Goal: Task Accomplishment & Management: Complete application form

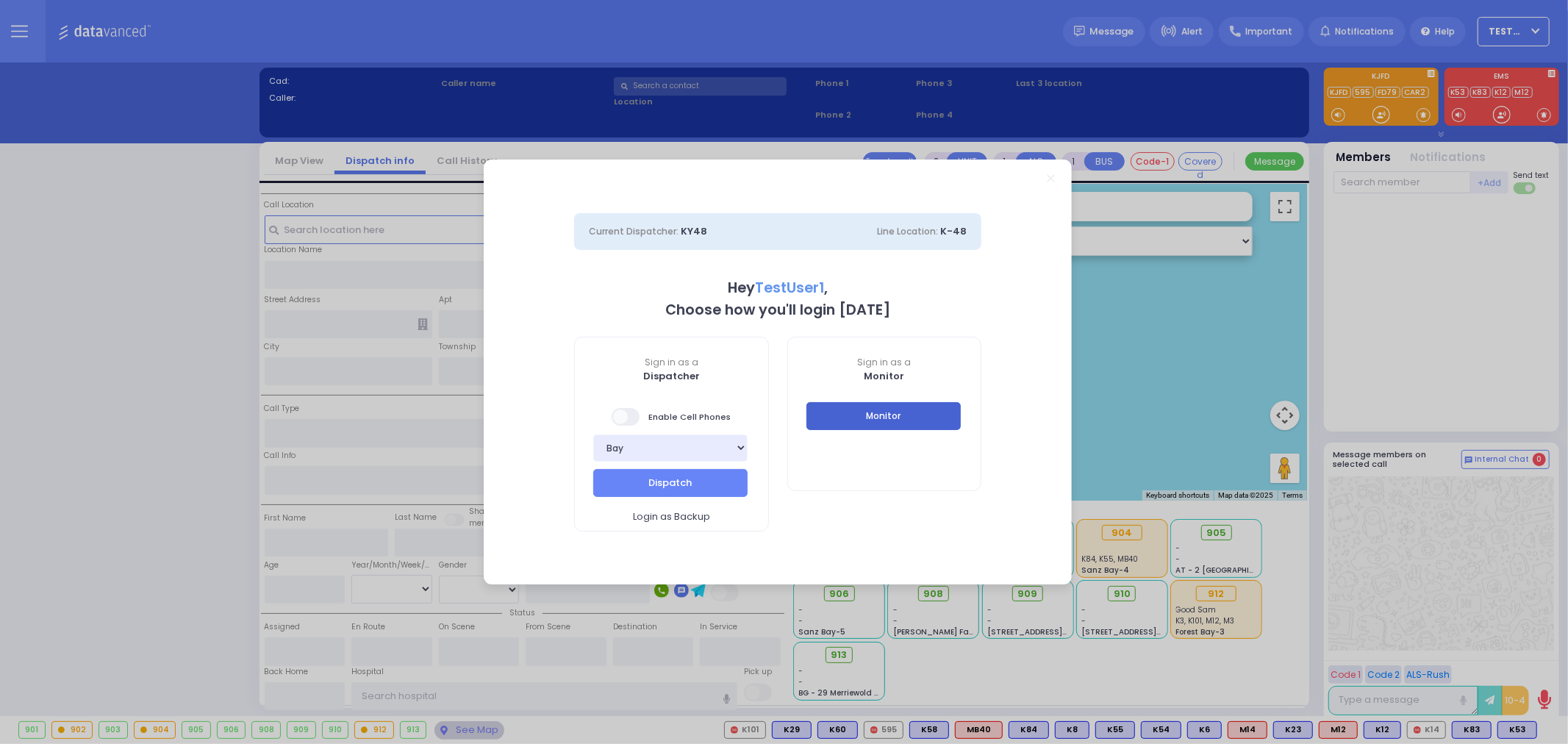
click at [912, 413] on button "Monitor" at bounding box center [883, 416] width 154 height 28
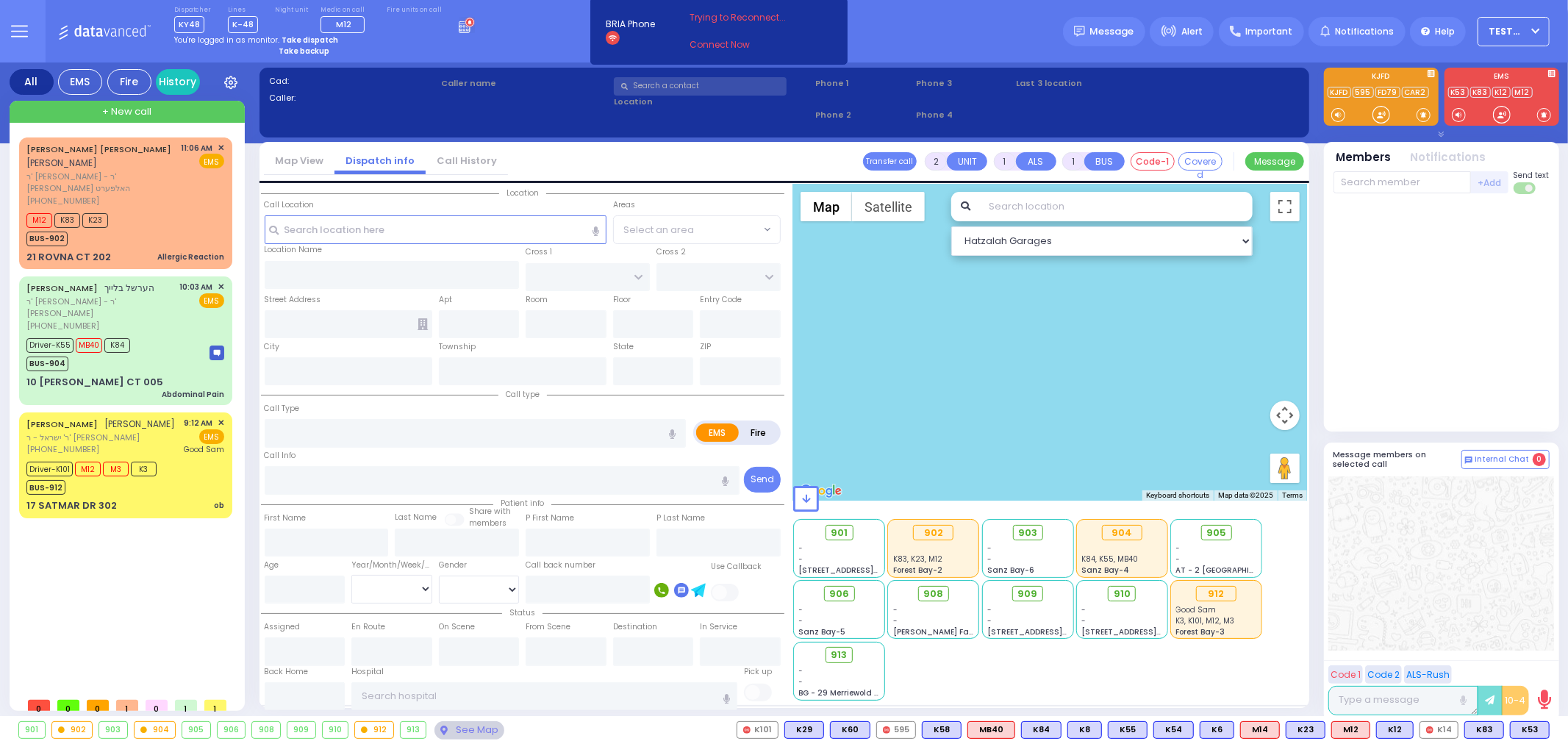
click at [953, 292] on div at bounding box center [1049, 343] width 514 height 316
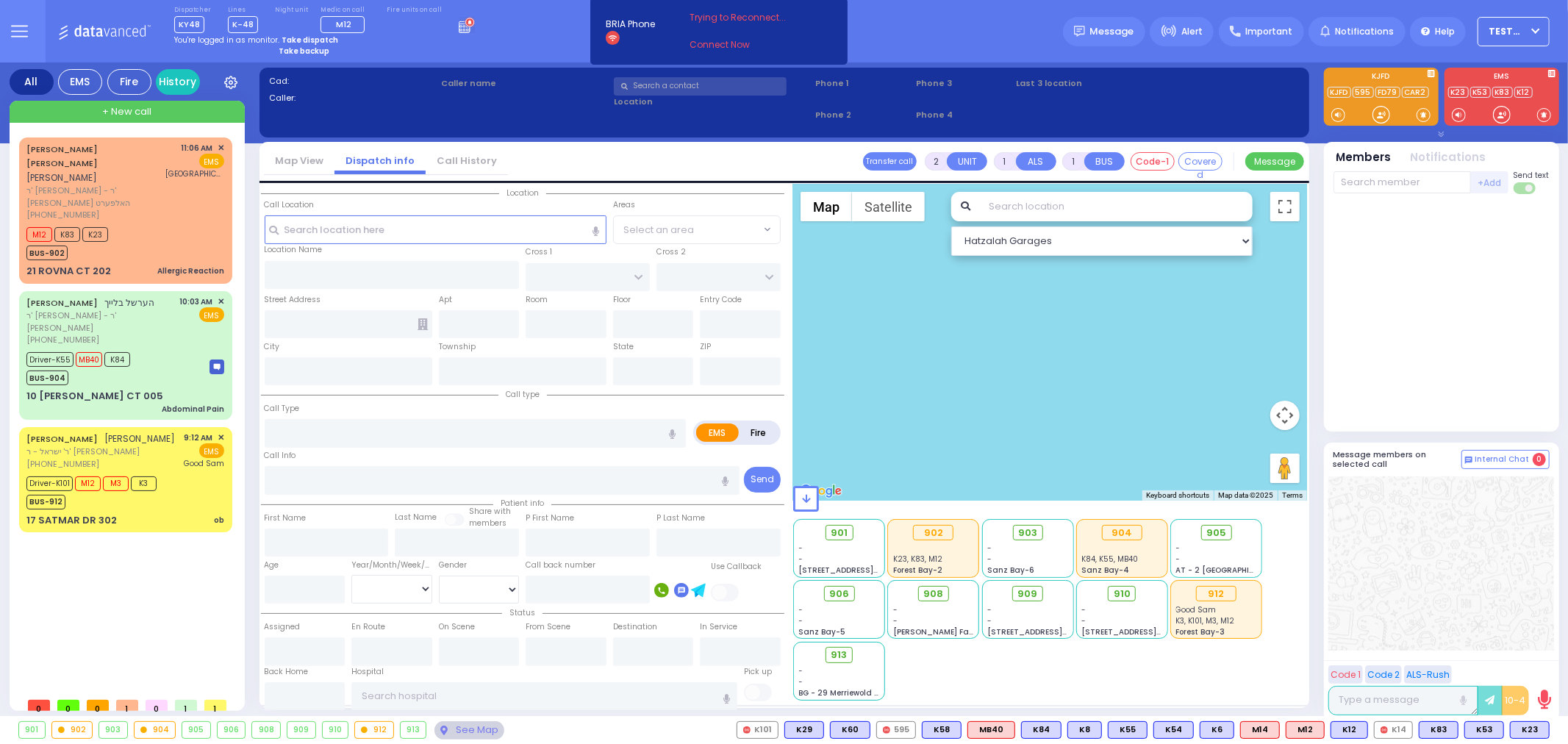
type input "6"
select select
type input "Allergic Reaction"
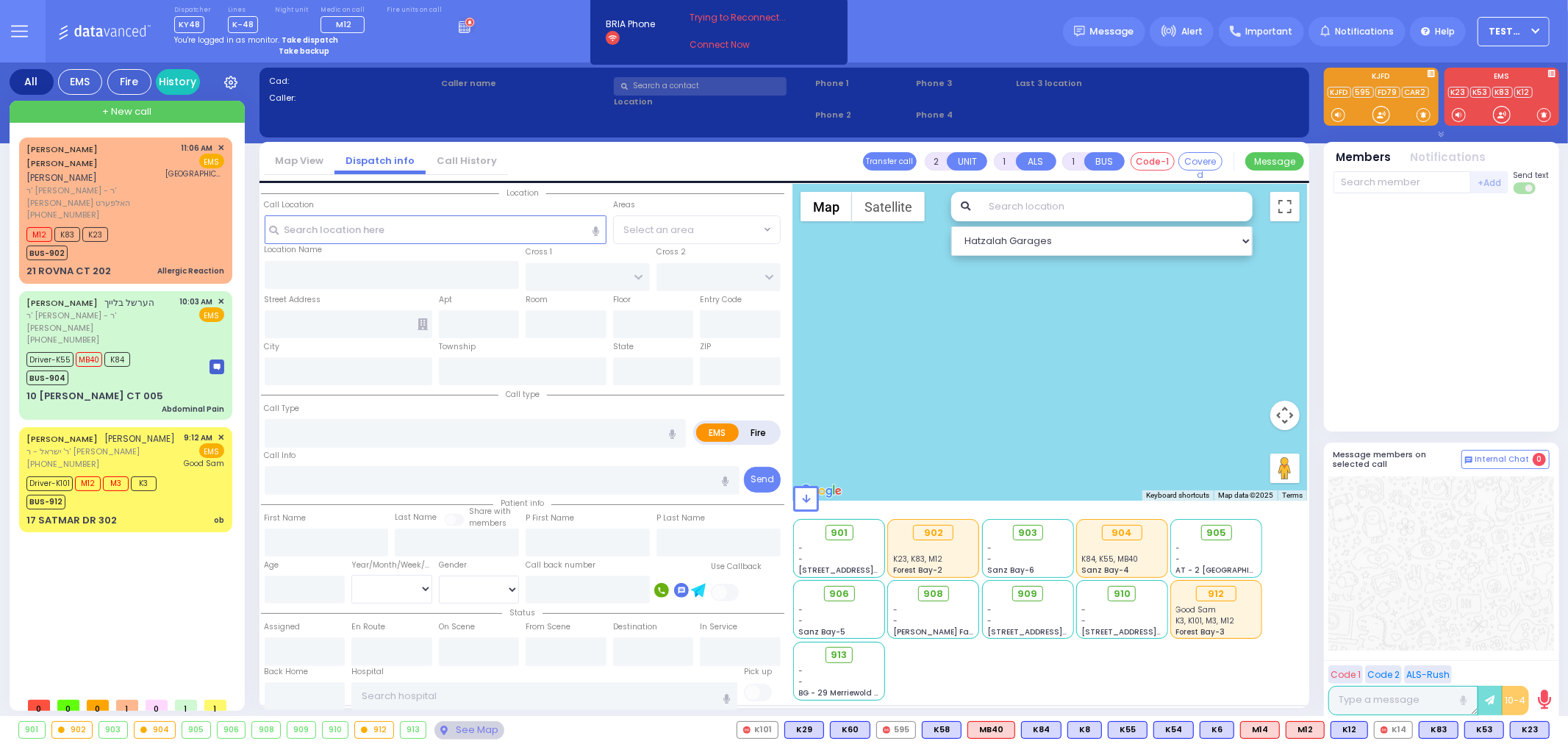
radio input "true"
type input "WOLF"
type input "[PERSON_NAME]"
type input "Unknown"
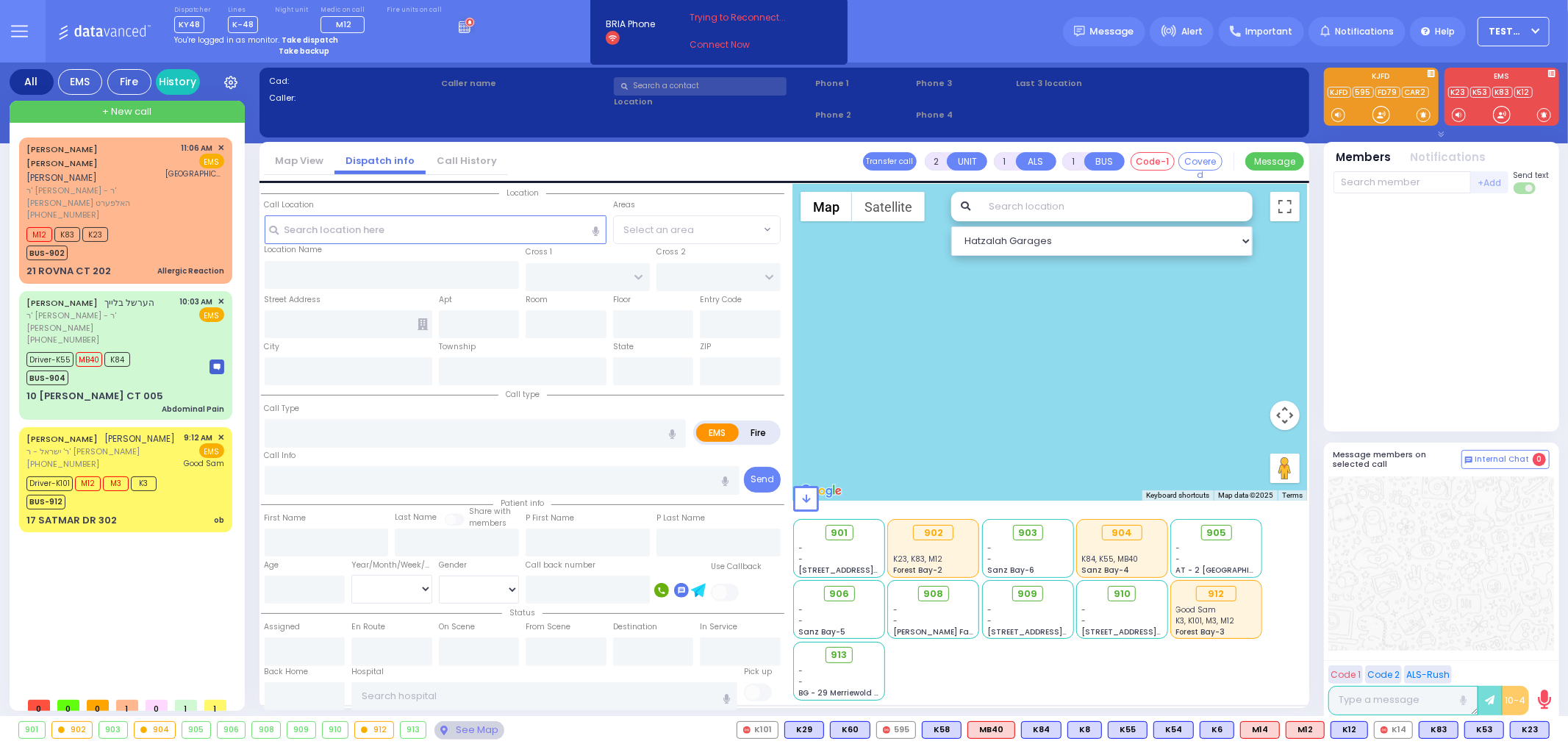
select select "Year"
type input "11:06"
type input "11:08"
type input "11:54"
type input "11:55"
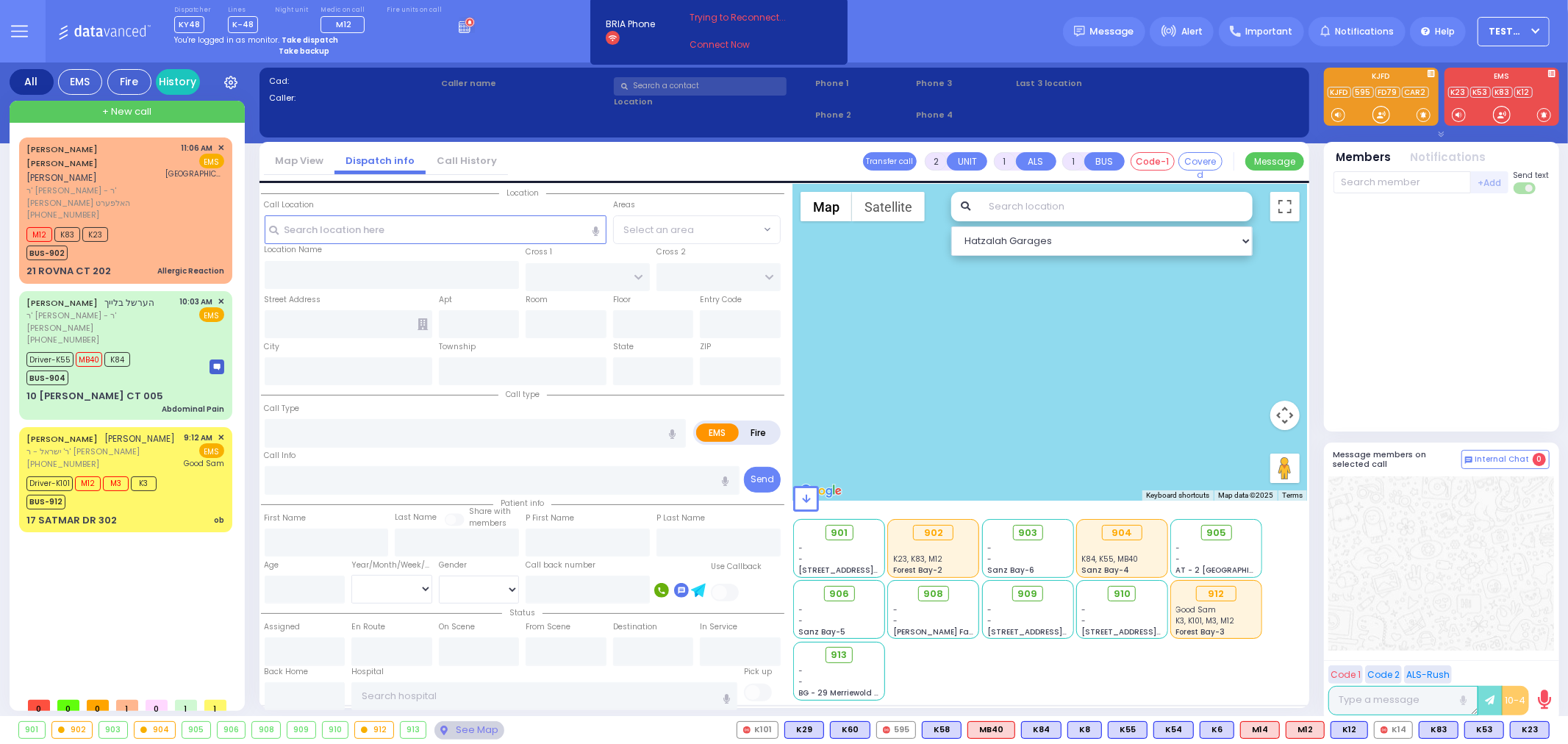
type input "[GEOGRAPHIC_DATA][PERSON_NAME]"
select select
radio input "true"
select select "Year"
type input "CHEVRON RD"
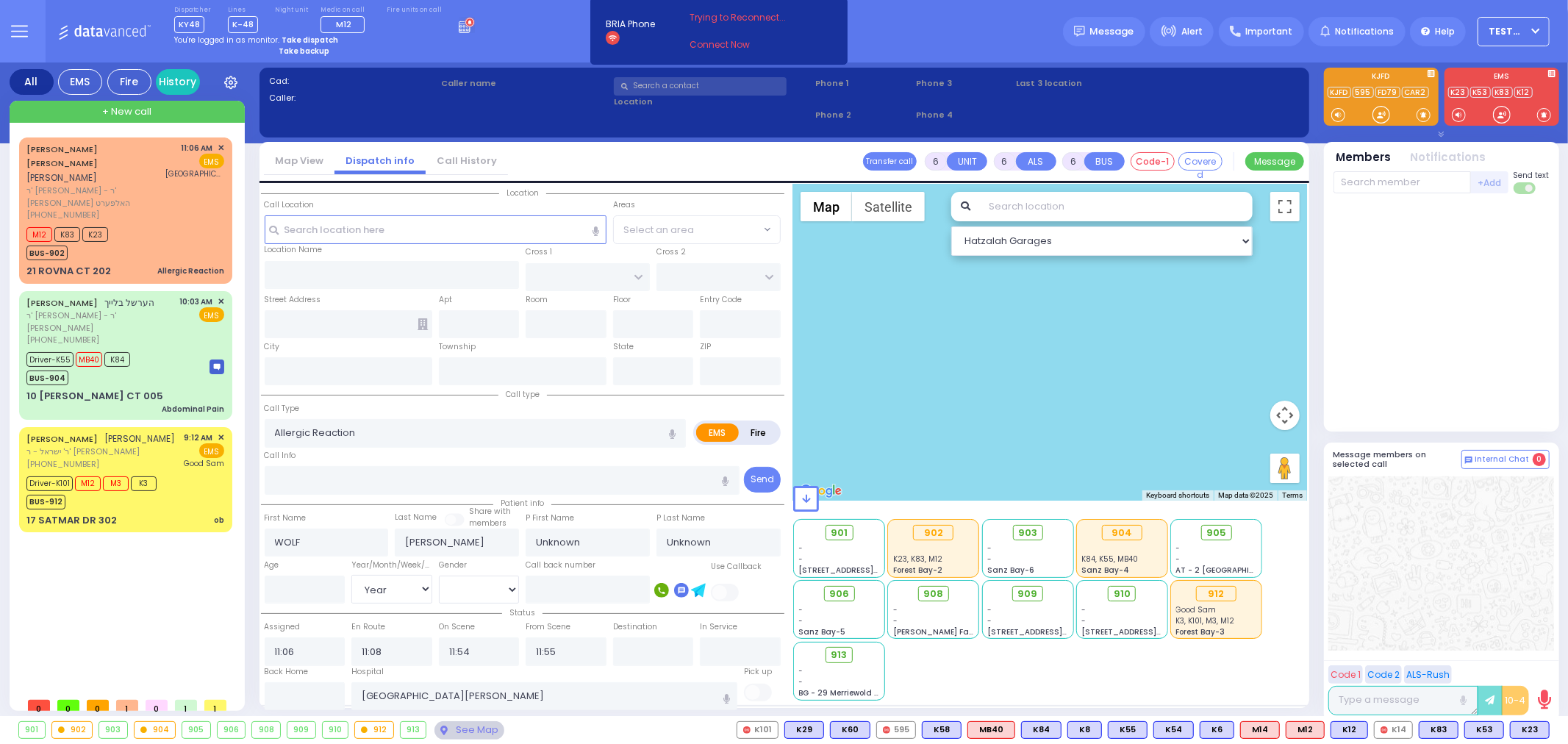
type input "[GEOGRAPHIC_DATA]"
type input "21 ROVNA CT"
type input "202"
type input "Monroe"
type input "[US_STATE]"
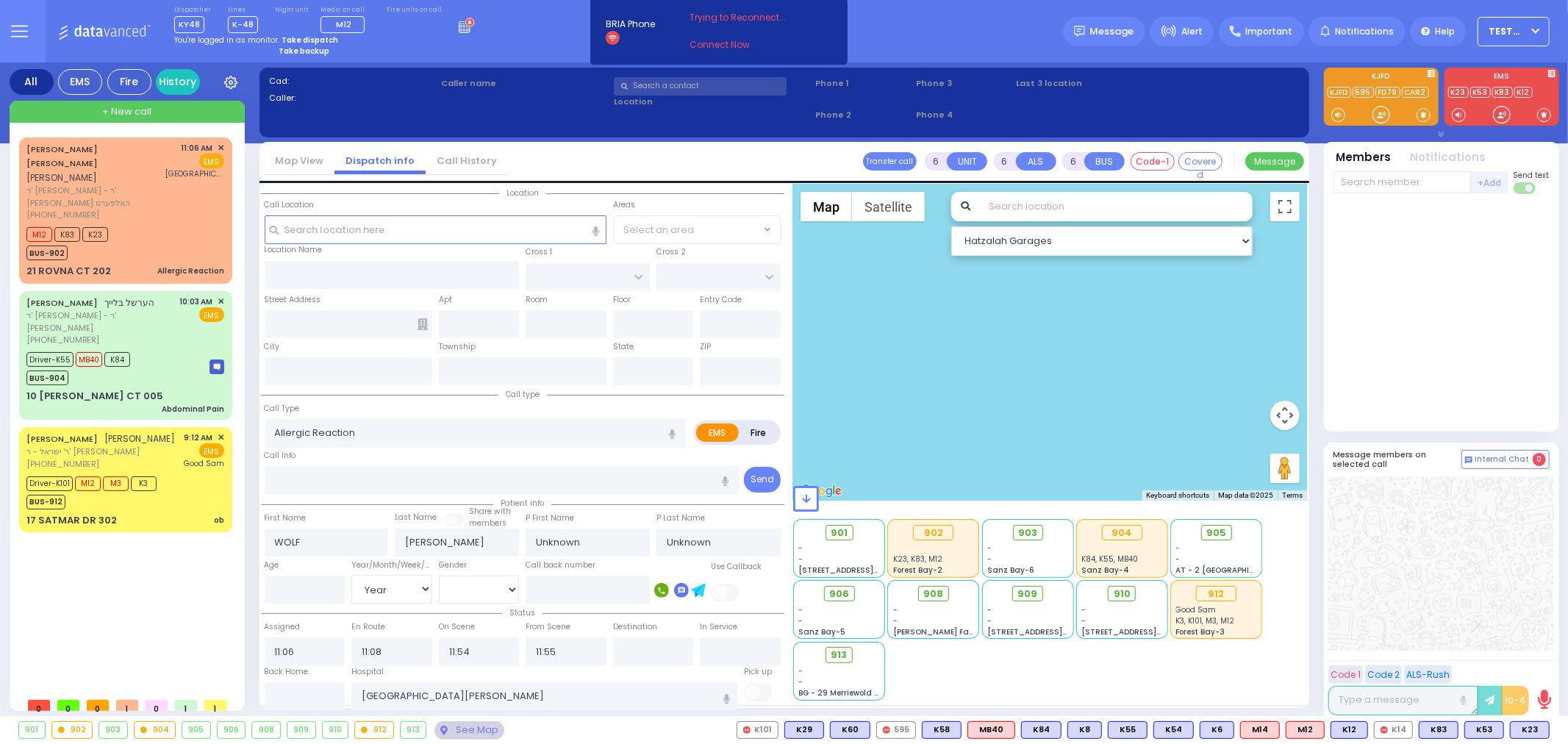
type input "10950"
select select "SECTION 5"
select select "Hatzalah Garages"
